Goal: Navigation & Orientation: Go to known website

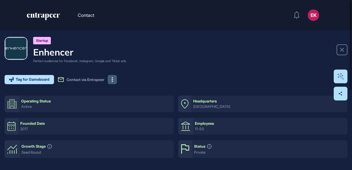
click at [116, 76] on button at bounding box center [112, 79] width 9 height 9
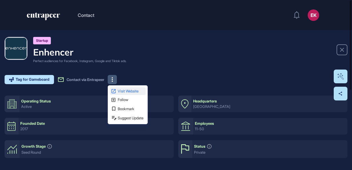
click at [116, 93] on icon at bounding box center [114, 91] width 4 height 4
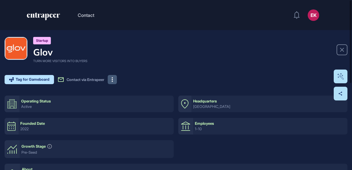
click at [113, 79] on button at bounding box center [112, 79] width 9 height 9
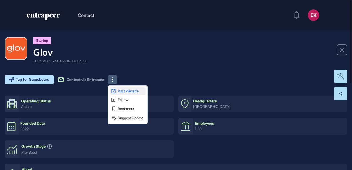
click at [116, 92] on icon at bounding box center [113, 90] width 5 height 5
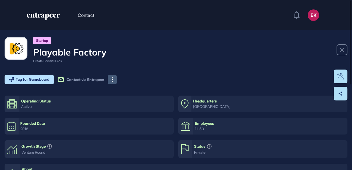
click at [113, 78] on icon at bounding box center [112, 79] width 1 height 5
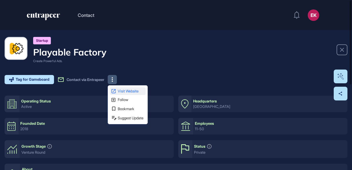
click at [121, 90] on span "Visit Website" at bounding box center [131, 91] width 27 height 4
